Goal: Task Accomplishment & Management: Use online tool/utility

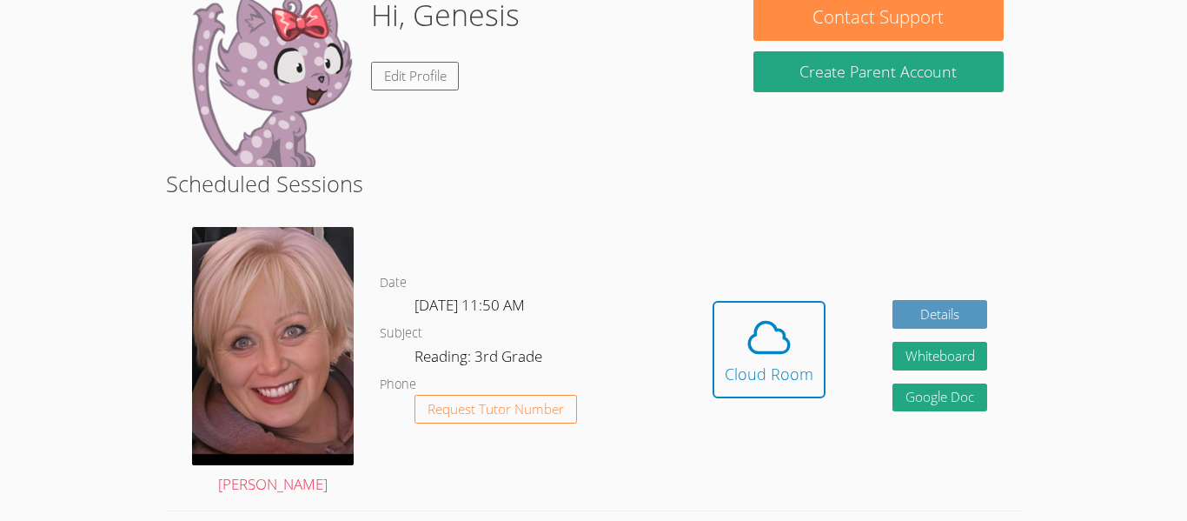
scroll to position [209, 0]
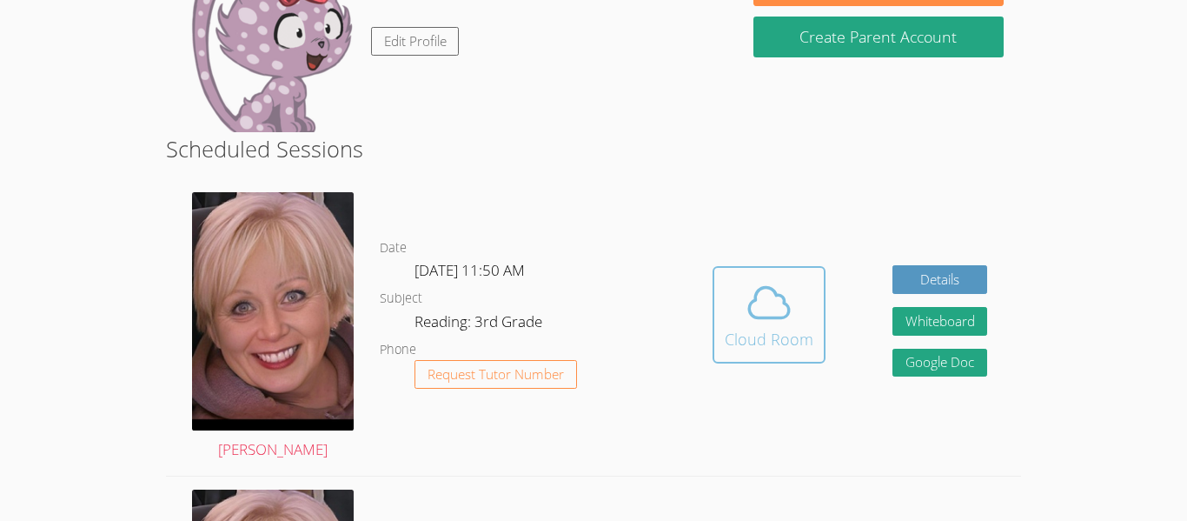
click at [776, 296] on icon at bounding box center [769, 302] width 40 height 30
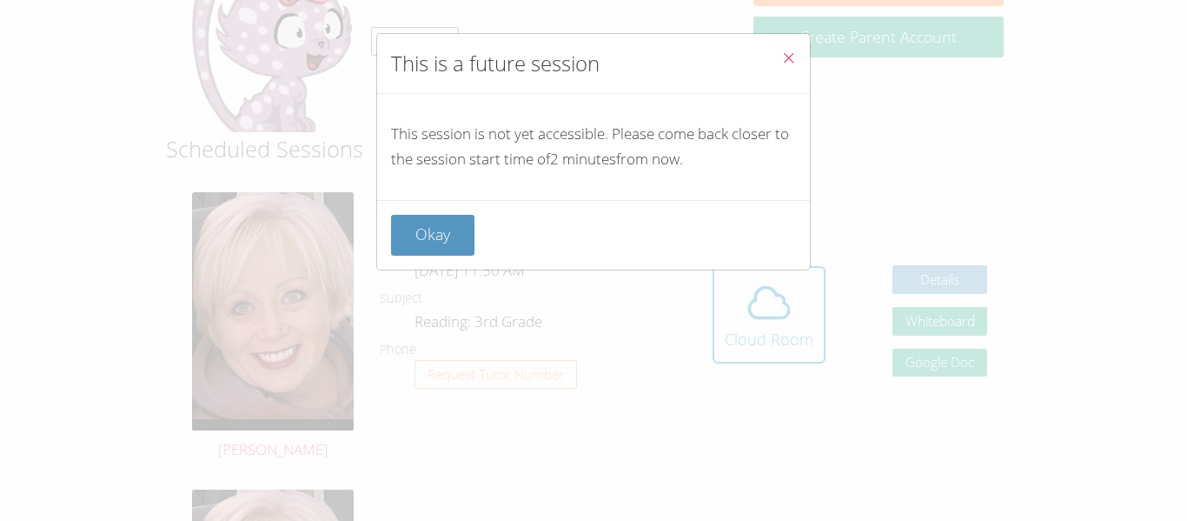
click at [791, 50] on span "Close" at bounding box center [789, 60] width 15 height 20
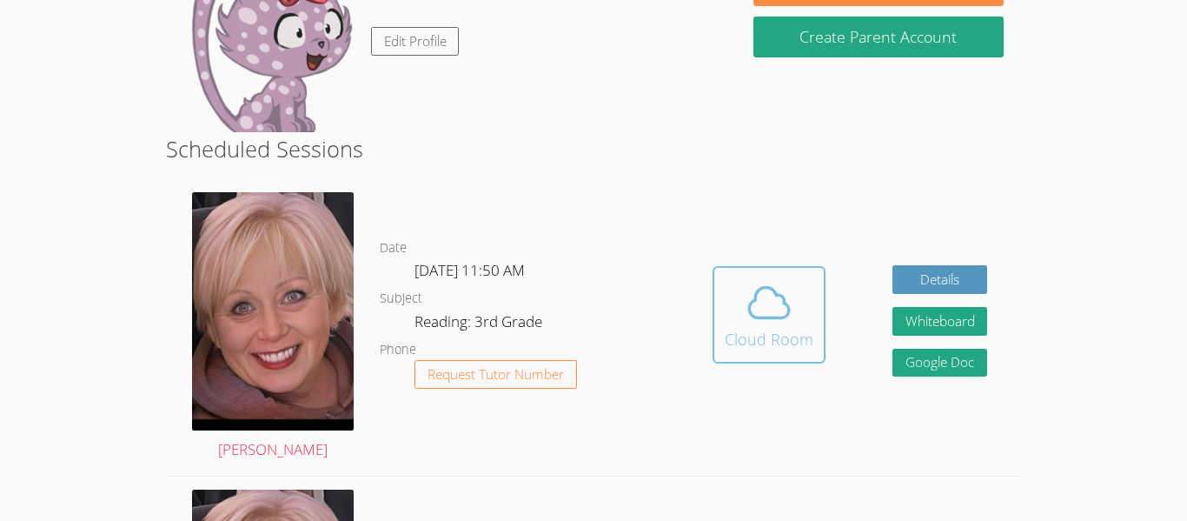
click at [802, 315] on span at bounding box center [769, 302] width 89 height 49
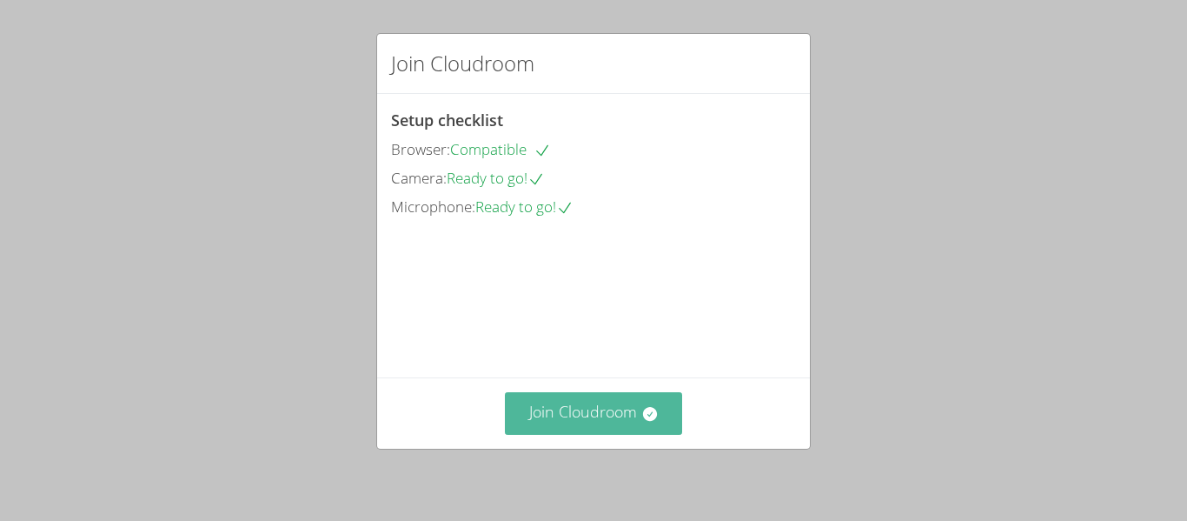
click at [660, 421] on button "Join Cloudroom" at bounding box center [594, 413] width 178 height 43
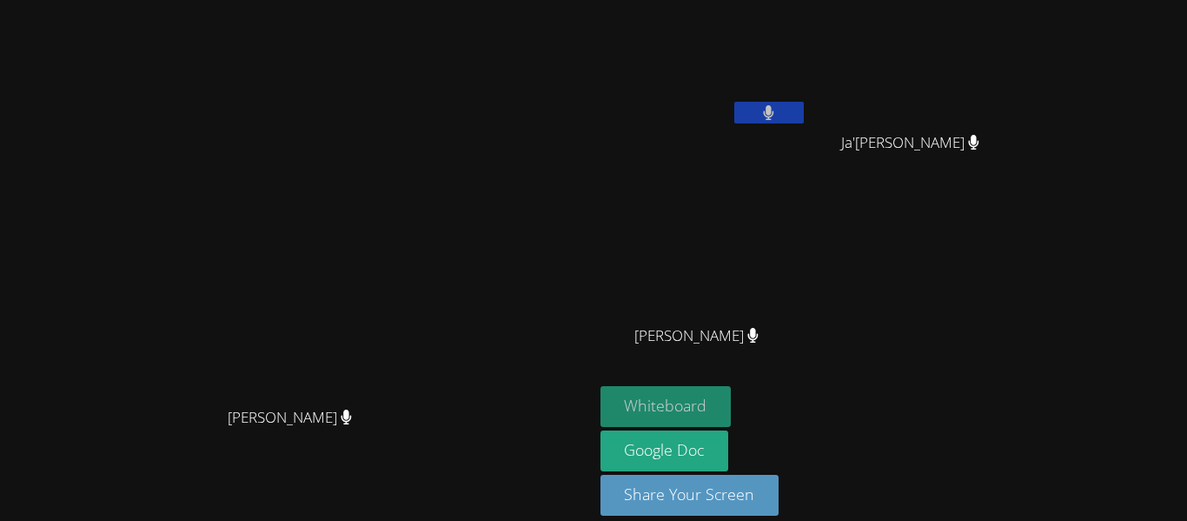
click at [732, 416] on button "Whiteboard" at bounding box center [666, 406] width 131 height 41
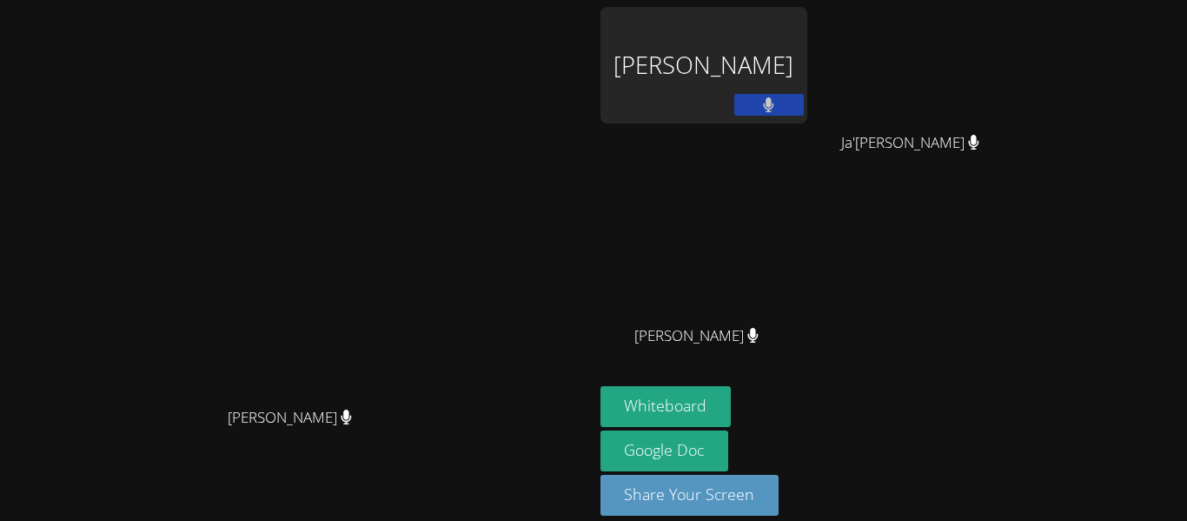
click at [808, 113] on div "[PERSON_NAME]" at bounding box center [704, 65] width 207 height 116
drag, startPoint x: 827, startPoint y: 95, endPoint x: 771, endPoint y: 84, distance: 56.6
click at [771, 84] on div "[PERSON_NAME]" at bounding box center [704, 65] width 207 height 116
drag, startPoint x: 755, startPoint y: 83, endPoint x: 742, endPoint y: 82, distance: 13.2
click at [742, 82] on div "[PERSON_NAME] [PERSON_NAME] [PERSON_NAME]'Merria [PERSON_NAME]'[PERSON_NAME] [P…" at bounding box center [593, 260] width 1187 height 521
